Goal: Task Accomplishment & Management: Complete application form

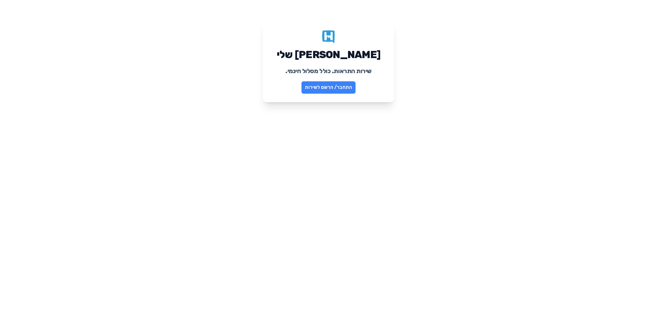
click at [317, 89] on link "התחבר/ הרשם לשירות" at bounding box center [328, 87] width 54 height 12
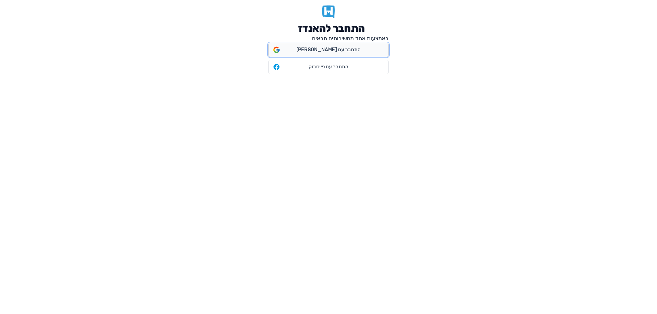
click at [346, 51] on span "התחבר עם [PERSON_NAME]" at bounding box center [328, 50] width 109 height 7
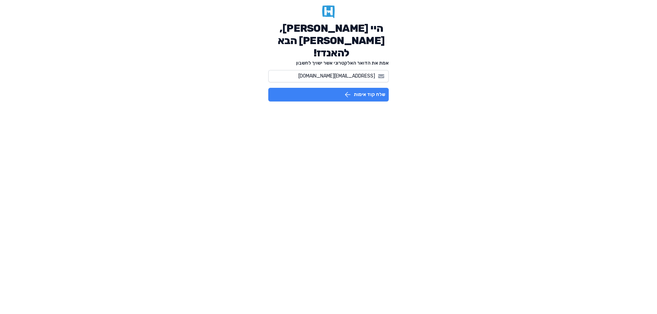
click at [349, 88] on button "שלח קוד אימות" at bounding box center [328, 95] width 120 height 14
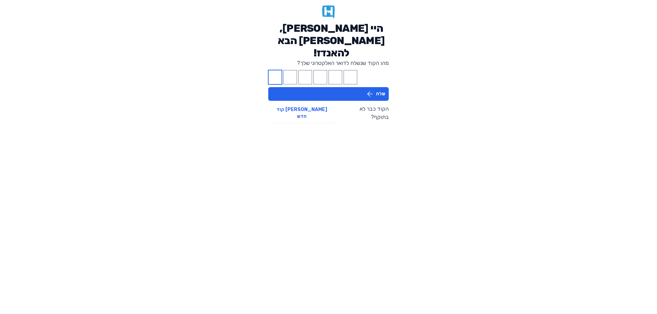
click at [271, 70] on input "Please enter OTP character 1" at bounding box center [275, 77] width 14 height 14
type input "2"
type input "5"
type input "8"
type input "5"
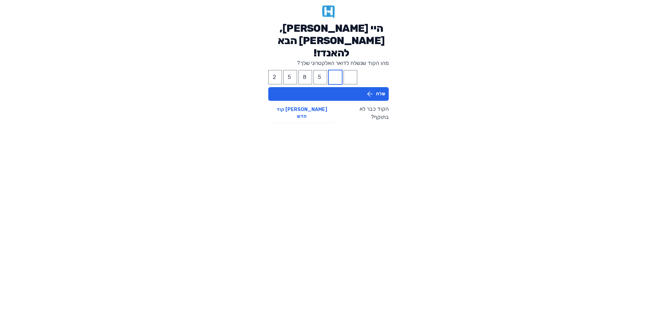
type input "4"
type input "3"
click at [371, 90] on icon "button" at bounding box center [370, 94] width 8 height 8
